Goal: Task Accomplishment & Management: Manage account settings

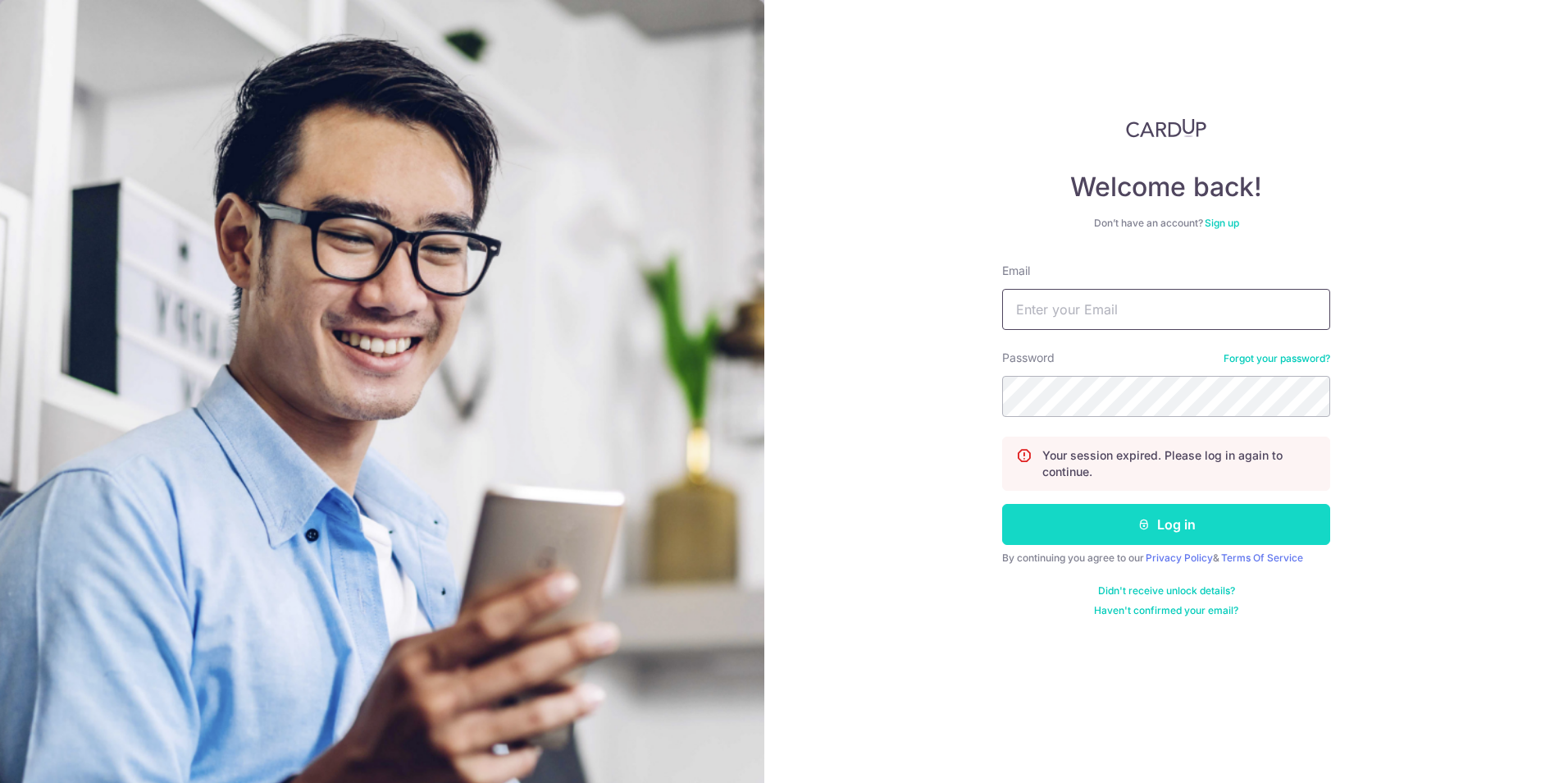
type input "[EMAIL_ADDRESS][DOMAIN_NAME]"
click at [1045, 533] on button "Log in" at bounding box center [1166, 524] width 328 height 41
